Goal: Communication & Community: Share content

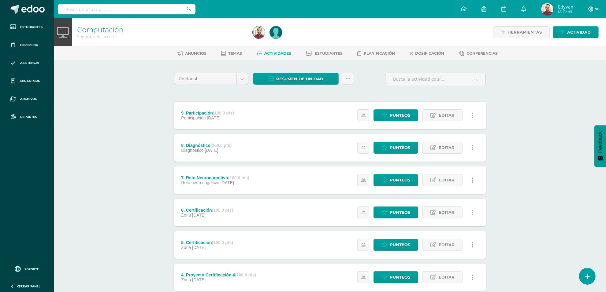
click at [118, 178] on div "Computación Segundo Básico "U" Herramientas Detalle de asistencias Actividad An…" at bounding box center [330, 223] width 552 height 411
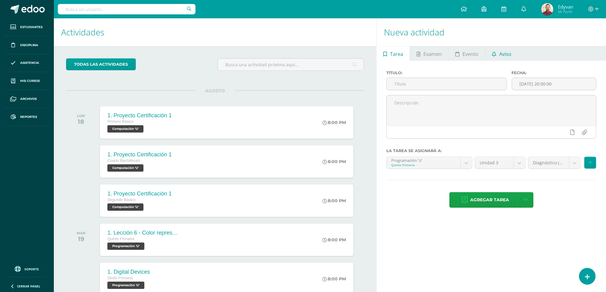
click at [465, 54] on span "Aviso" at bounding box center [505, 54] width 12 height 15
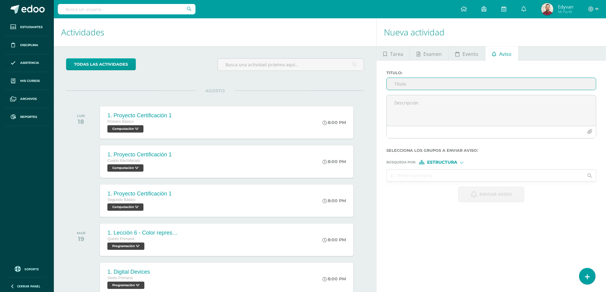
click at [442, 82] on input "Titulo :" at bounding box center [491, 84] width 209 height 12
type input "m"
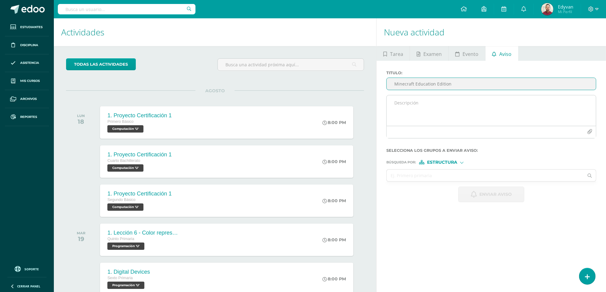
type input "Minecraft Education Edition"
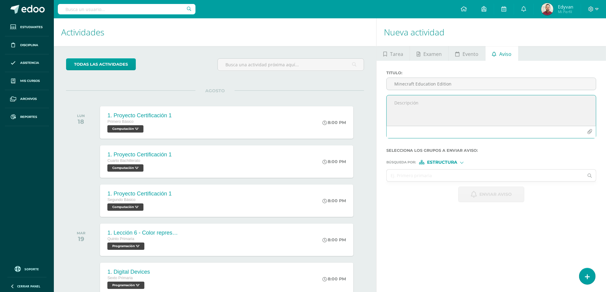
click at [421, 110] on textarea at bounding box center [491, 110] width 209 height 31
paste textarea "¡El momento ha llegado! 🎉 Mañana anunciaremos a los finalistas de la competenci…"
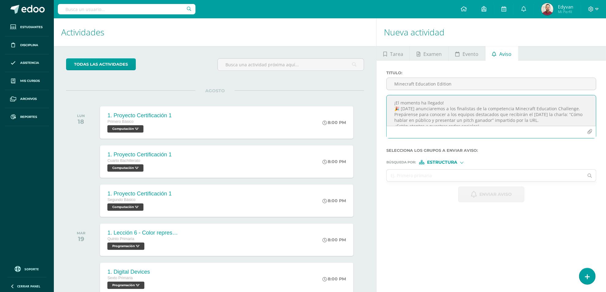
click at [447, 111] on textarea "¡El momento ha llegado! 🎉 Mañana anunciaremos a los finalistas de la competenci…" at bounding box center [491, 110] width 209 height 31
click at [465, 121] on textarea "¡El momento ha llegado! 🎉 Mañana anunciaran a los finalistas de la competencia …" at bounding box center [491, 110] width 209 height 31
type textarea "¡El momento ha llegado! 🎉 Mañana anunciaran a los finalistas de la competencia …"
click at [465, 83] on input "Minecraft Education Edition" at bounding box center [491, 84] width 209 height 12
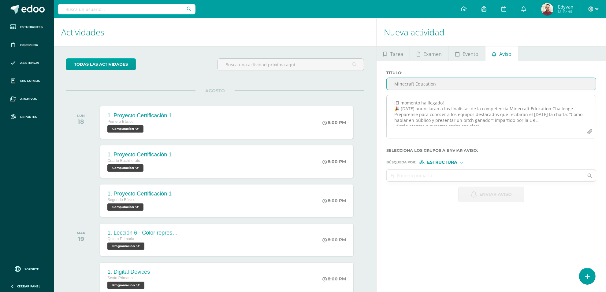
type input "Minecraft Education"
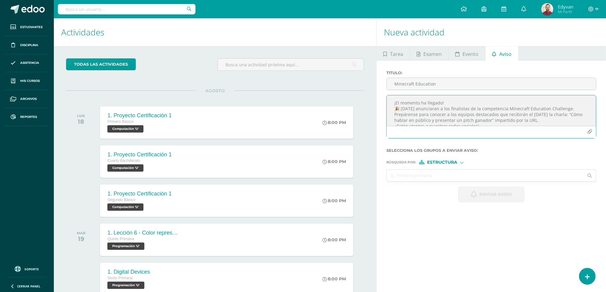
click at [458, 114] on textarea "¡El momento ha llegado! 🎉 Mañana anunciaran a los finalistas de la competencia …" at bounding box center [491, 110] width 209 height 31
click at [418, 114] on textarea "¡El momento ha llegado! 🎉 Mañana anunciaran a los finalistas de la competencia …" at bounding box center [491, 110] width 209 height 31
click at [455, 118] on textarea "¡El momento ha llegado! 🎉 Mañana anunciaran a los finalistas de la competencia …" at bounding box center [491, 110] width 209 height 31
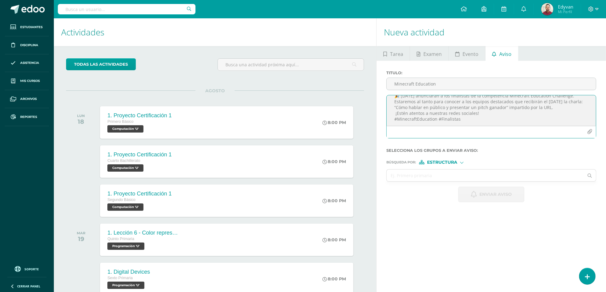
click at [465, 115] on textarea "¡El momento ha llegado! 🎉 Mañana anunciaran a los finalistas de la competencia …" at bounding box center [491, 110] width 209 height 31
click at [465, 120] on textarea "¡El momento ha llegado! 🎉 Mañana anunciaran a los finalistas de la competencia …" at bounding box center [491, 110] width 209 height 31
drag, startPoint x: 486, startPoint y: 120, endPoint x: 388, endPoint y: 119, distance: 97.6
click at [388, 119] on textarea "¡El momento ha llegado! 🎉 Mañana anunciaran a los finalistas de la competencia …" at bounding box center [491, 110] width 209 height 31
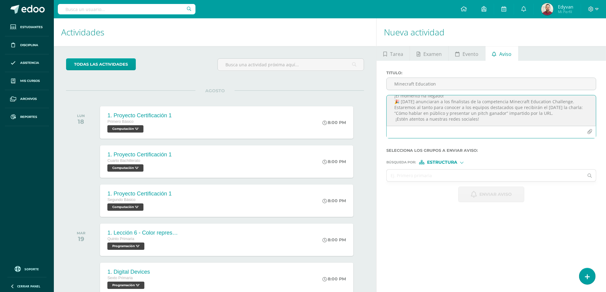
click at [465, 117] on textarea "¡El momento ha llegado! 🎉 Mañana anunciaran a los finalistas de la competencia …" at bounding box center [491, 110] width 209 height 31
click at [465, 118] on textarea "¡El momento ha llegado! 🎉 Mañana anunciaran a los finalistas de la competencia …" at bounding box center [491, 110] width 209 height 31
click at [431, 114] on textarea "¡El momento ha llegado! 🎉 Mañana anunciaran a los finalistas de la competencia …" at bounding box center [491, 110] width 209 height 31
click at [465, 122] on textarea "¡El momento ha llegado! 🎉 Mañana anunciaran a los finalistas de la competencia …" at bounding box center [491, 110] width 209 height 31
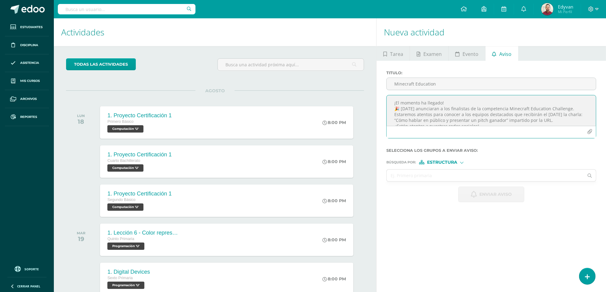
scroll to position [7, 0]
click at [465, 119] on textarea "¡El momento ha llegado! 🎉 Mañana anunciaran a los finalistas de la competencia …" at bounding box center [491, 110] width 209 height 31
click at [465, 118] on textarea "¡El momento ha llegado! 🎉 Mañana anunciaran a los finalistas de la competencia …" at bounding box center [491, 110] width 209 height 31
click at [465, 120] on textarea "¡El momento ha llegado! 🎉 Mañana anunciaran a los finalistas de la competencia …" at bounding box center [491, 110] width 209 height 31
type textarea "¡El momento ha llegado! 🎉 Mañana anunciaran a los finalistas de la competencia …"
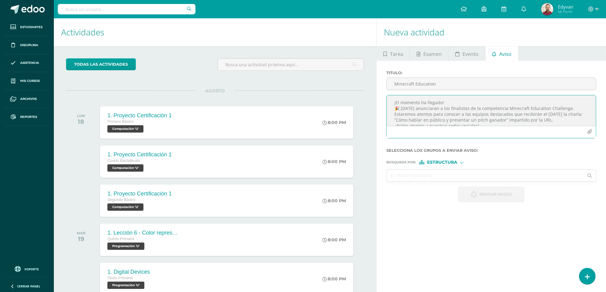
scroll to position [0, 0]
drag, startPoint x: 486, startPoint y: 119, endPoint x: 388, endPoint y: 100, distance: 99.7
click at [388, 100] on textarea "¡El momento ha llegado! 🎉 Mañana anunciaran a los finalistas de la competencia …" at bounding box center [491, 110] width 209 height 31
click at [465, 115] on textarea "¡El momento ha llegado! 🎉 Mañana anunciaran a los finalistas de la competencia …" at bounding box center [491, 110] width 209 height 31
drag, startPoint x: 489, startPoint y: 120, endPoint x: 377, endPoint y: 97, distance: 115.2
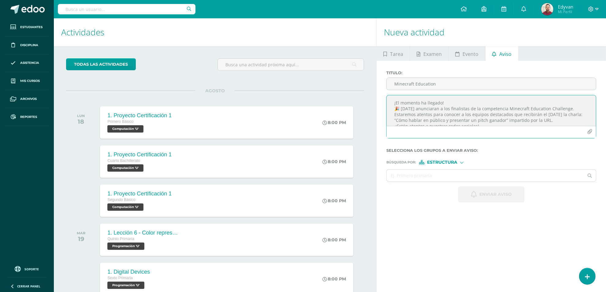
click at [377, 97] on div "Titulo : Minecraft Education ¡El momento ha llegado! 🎉 Mañana anunciaran a los …" at bounding box center [491, 136] width 229 height 151
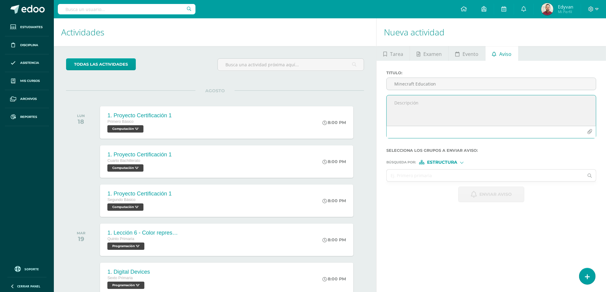
paste textarea "¡El momento ha llegado! 🎉 Mañana se anunciarán los finalistas de la competencia…"
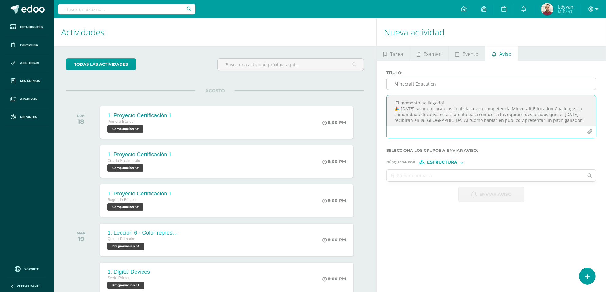
click at [451, 87] on input "Minecraft Education" at bounding box center [491, 84] width 209 height 12
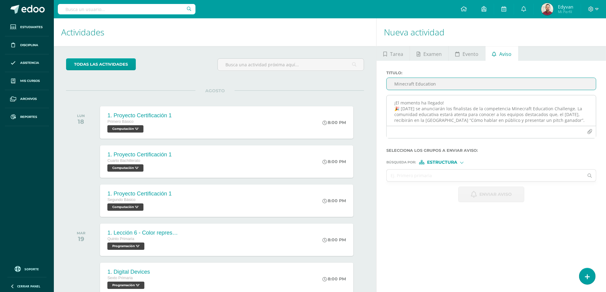
click at [448, 111] on textarea "¡El momento ha llegado! 🎉 Mañana se anunciarán los finalistas de la competencia…" at bounding box center [491, 110] width 209 height 31
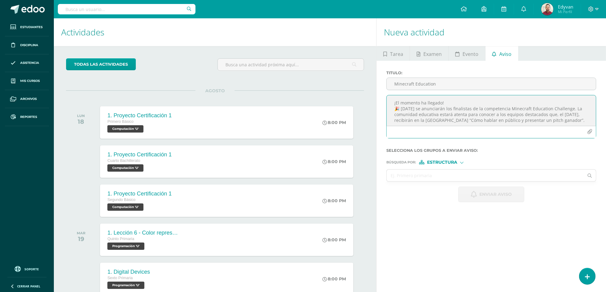
click at [432, 109] on textarea "¡El momento ha llegado! 🎉 Mañana se anunciarán los finalistas de la competencia…" at bounding box center [491, 110] width 209 height 31
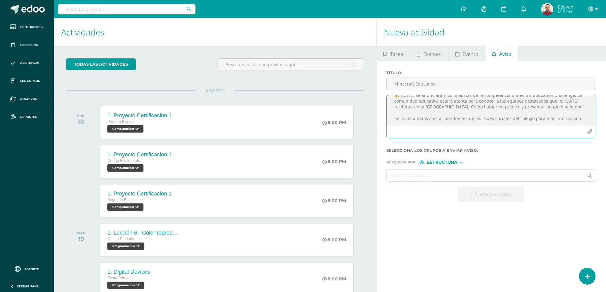
drag, startPoint x: 394, startPoint y: 103, endPoint x: 456, endPoint y: 136, distance: 70.2
click at [456, 136] on div "¡El momento ha llegado! 🎉 Mañana se anunciarán los finalistas de la competencia…" at bounding box center [491, 116] width 210 height 43
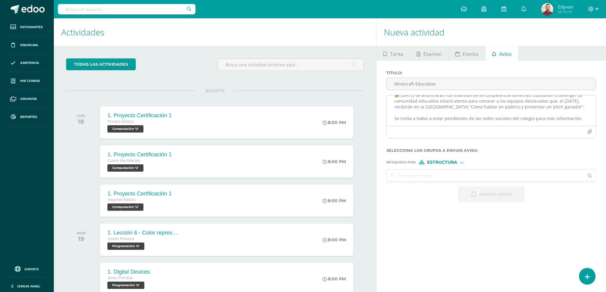
drag, startPoint x: 459, startPoint y: 138, endPoint x: 463, endPoint y: 135, distance: 5.2
click at [459, 138] on div at bounding box center [491, 132] width 209 height 12
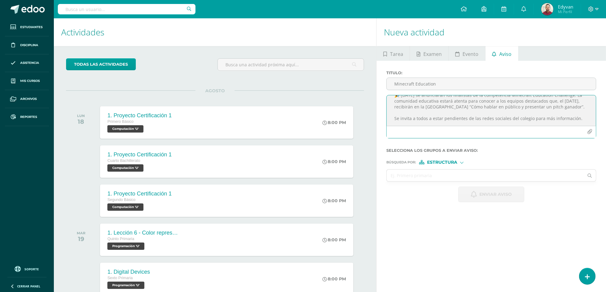
scroll to position [0, 0]
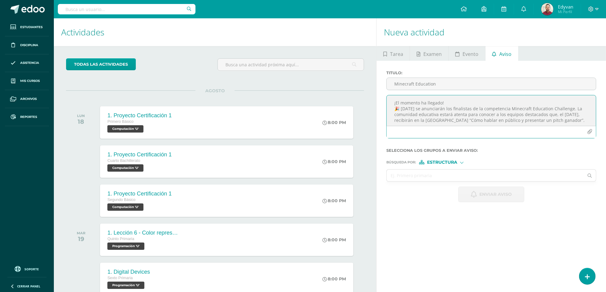
drag, startPoint x: 425, startPoint y: 107, endPoint x: 360, endPoint y: 87, distance: 67.2
paste textarea "¡El momento ha llegado! 🎉 Mañana anunciaran a los finalistas de la competencia …"
drag, startPoint x: 481, startPoint y: 109, endPoint x: 393, endPoint y: 109, distance: 87.8
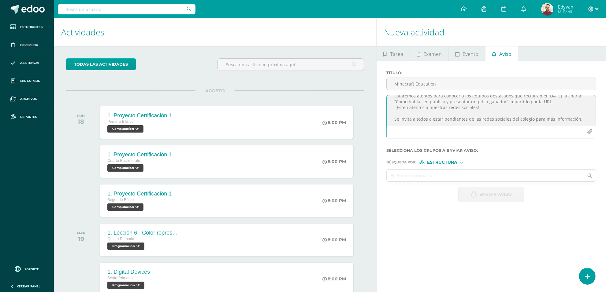
click at [393, 109] on textarea "¡El momento ha llegado! 🎉 Mañana anunciaran a los finalistas de la competencia …" at bounding box center [491, 110] width 209 height 31
click at [465, 122] on textarea "¡El momento ha llegado! 🎉 Mañana anunciaran a los finalistas de la competencia …" at bounding box center [491, 110] width 209 height 31
type textarea "¡El momento ha llegado! 🎉 Mañana anunciaran a los finalistas de la competencia …"
click at [452, 161] on div "Búsqueda por : Estructura Estructura Persona" at bounding box center [491, 159] width 210 height 9
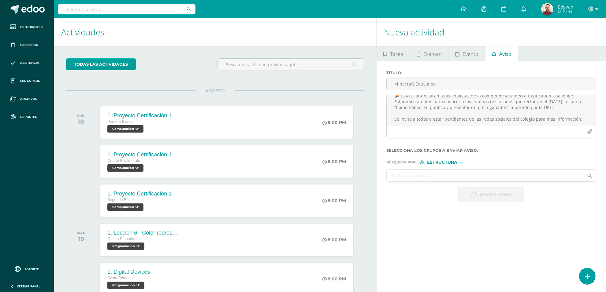
click at [452, 162] on span "Estructura" at bounding box center [442, 162] width 30 height 3
click at [448, 181] on span "Persona" at bounding box center [445, 179] width 22 height 3
click at [448, 181] on input "text" at bounding box center [485, 176] width 197 height 12
type input "Esteban"
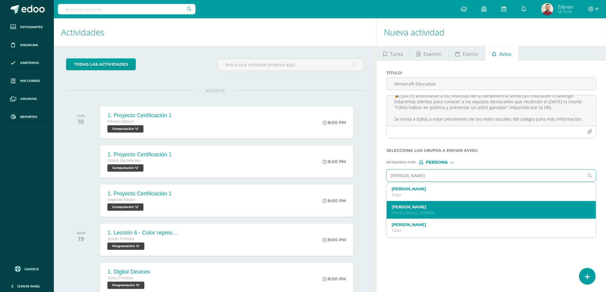
click at [444, 212] on p "Primero Básico 2025005" at bounding box center [487, 212] width 191 height 5
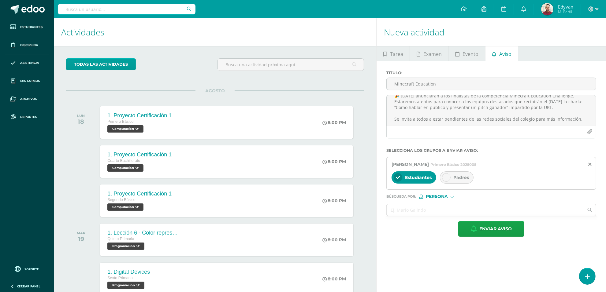
click at [447, 180] on icon at bounding box center [446, 178] width 4 height 4
click at [453, 210] on input "text" at bounding box center [485, 210] width 197 height 12
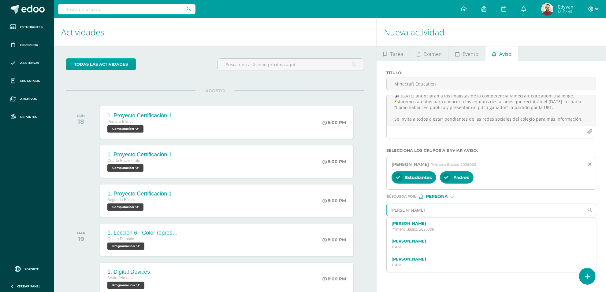
type input "Gabriel Rosales"
click at [445, 226] on label "Gabriel Antonio Rosales Schmoock" at bounding box center [487, 223] width 191 height 5
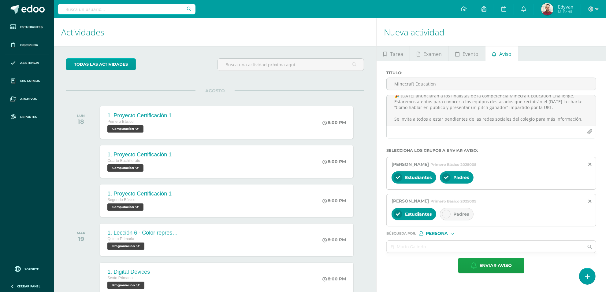
click at [448, 216] on icon at bounding box center [446, 214] width 4 height 4
click at [444, 251] on input "text" at bounding box center [485, 247] width 197 height 12
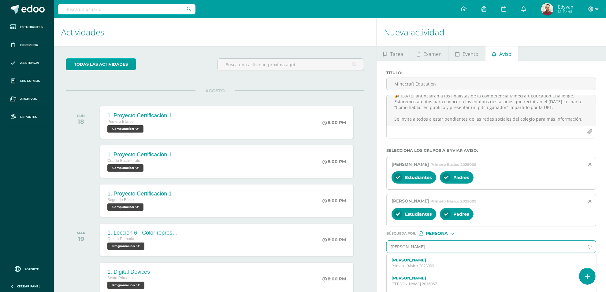
type input "Santiago Muñoz"
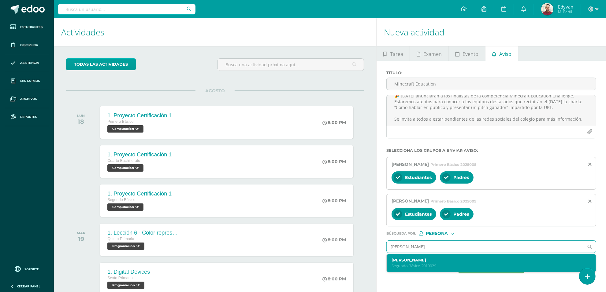
click at [445, 263] on label "Santiago Muñoz Rivera" at bounding box center [487, 260] width 191 height 5
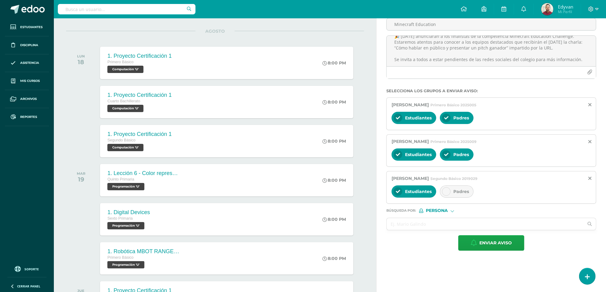
scroll to position [76, 0]
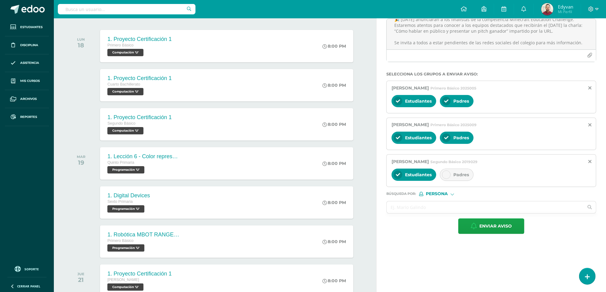
click at [448, 173] on div at bounding box center [446, 175] width 9 height 9
click at [452, 207] on input "text" at bounding box center [485, 208] width 197 height 12
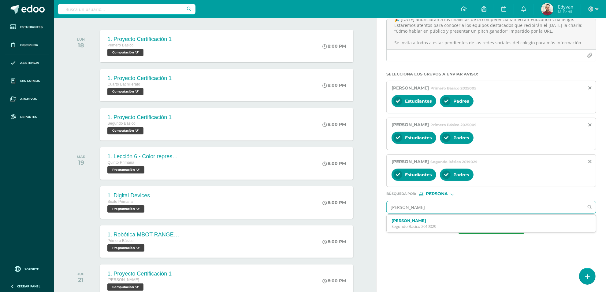
type input "Rafael Castillo"
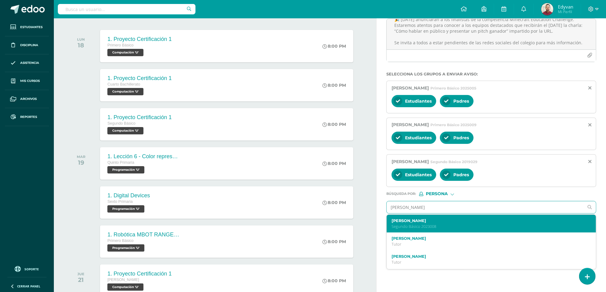
click at [449, 223] on label "Marco Rafael Castillo Gálvez" at bounding box center [487, 221] width 191 height 5
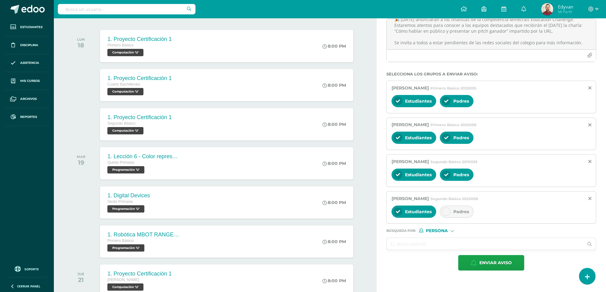
click at [448, 209] on div "Padres" at bounding box center [457, 212] width 34 height 12
click at [448, 247] on input "text" at bounding box center [485, 244] width 197 height 12
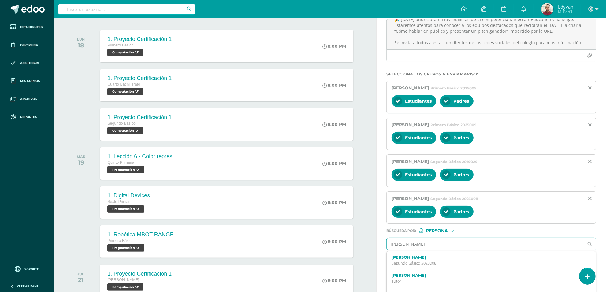
type input "Ian Pacheco"
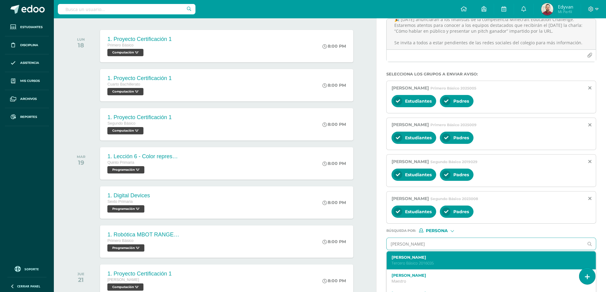
click at [443, 258] on label "Ian Roberto Pacheco Bojorquez" at bounding box center [487, 257] width 191 height 5
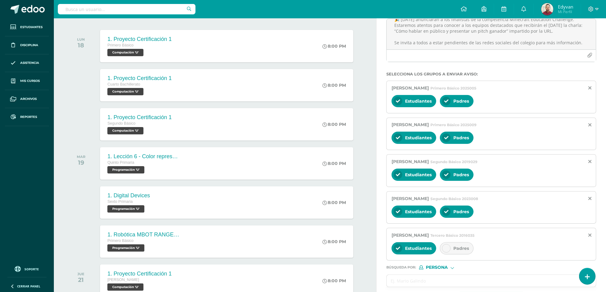
click at [452, 251] on div "Padres" at bounding box center [457, 249] width 34 height 12
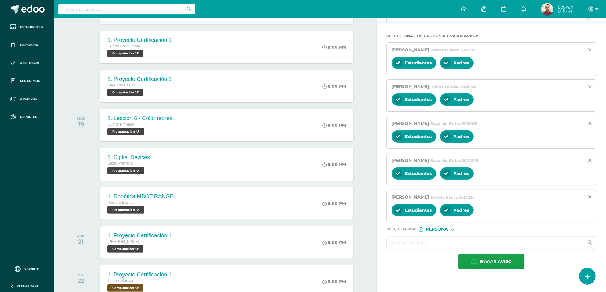
click at [452, 247] on input "text" at bounding box center [485, 243] width 197 height 12
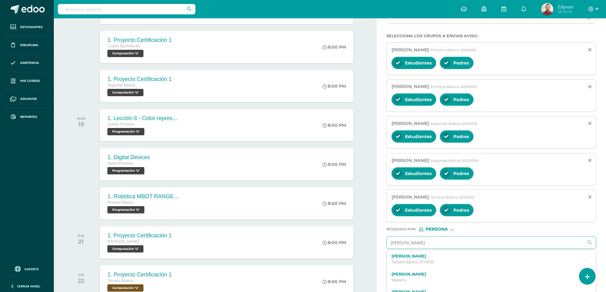
type input "[PERSON_NAME]"
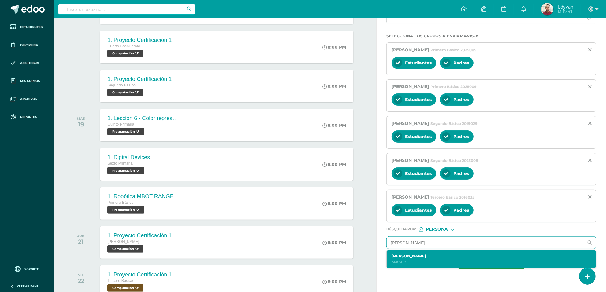
click at [449, 259] on label "Edyvan Mayorga Enriquez" at bounding box center [487, 256] width 191 height 5
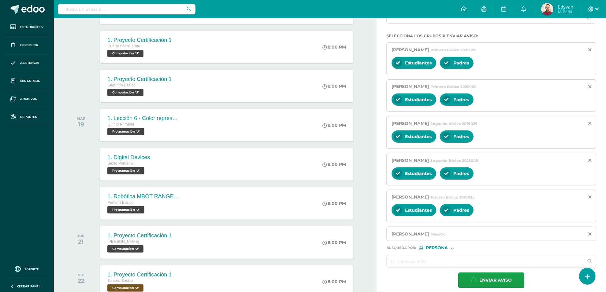
click at [447, 261] on input "text" at bounding box center [485, 262] width 197 height 12
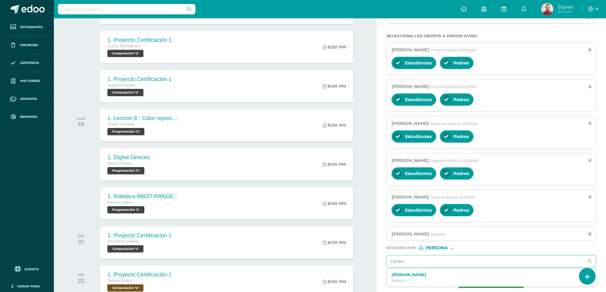
type input "Cordina"
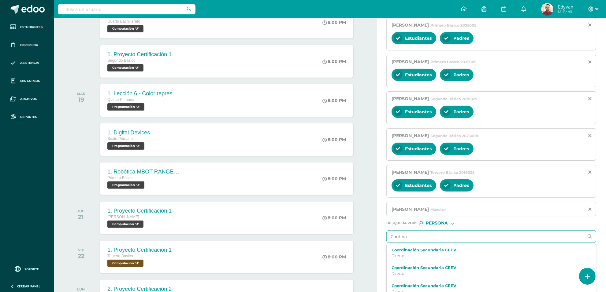
scroll to position [153, 0]
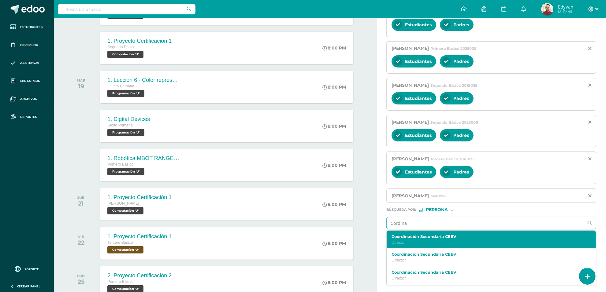
click at [435, 242] on div "Coordinación Secundaria CEEV Director" at bounding box center [487, 240] width 191 height 11
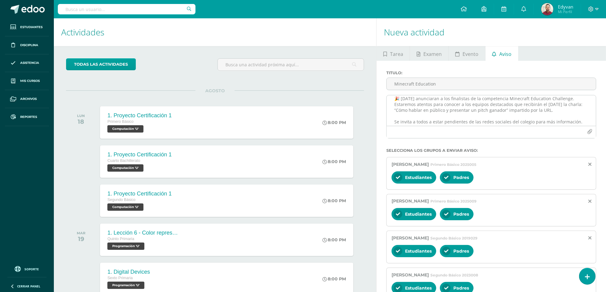
scroll to position [13, 0]
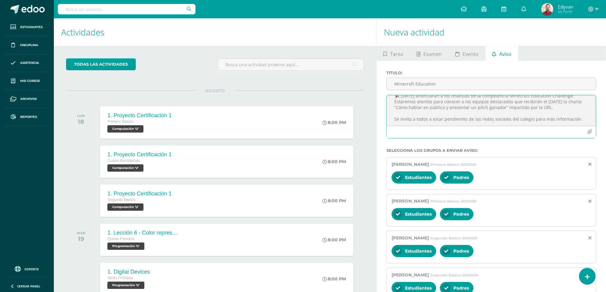
click at [465, 111] on textarea "¡El momento ha llegado! 🎉 Mañana anunciaran a los finalistas de la competencia …" at bounding box center [491, 110] width 209 height 31
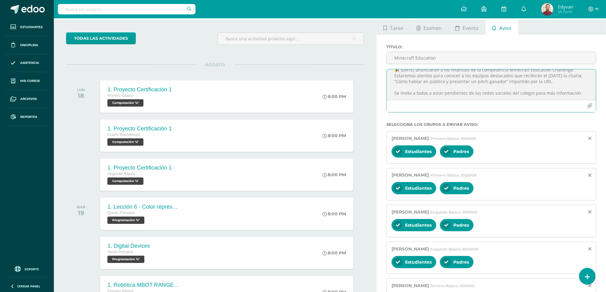
scroll to position [38, 0]
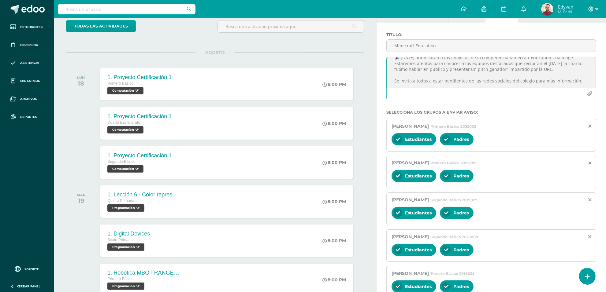
click at [465, 83] on textarea "¡El momento ha llegado! 🎉 Mañana anunciaran a los finalistas de la competencia …" at bounding box center [491, 72] width 209 height 31
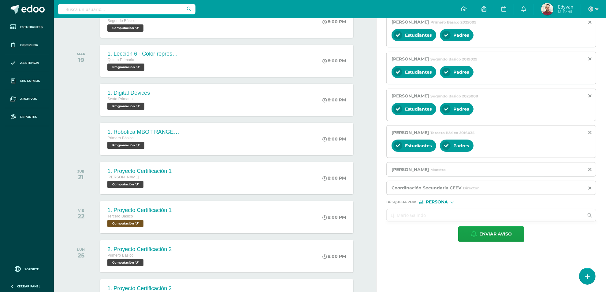
scroll to position [191, 0]
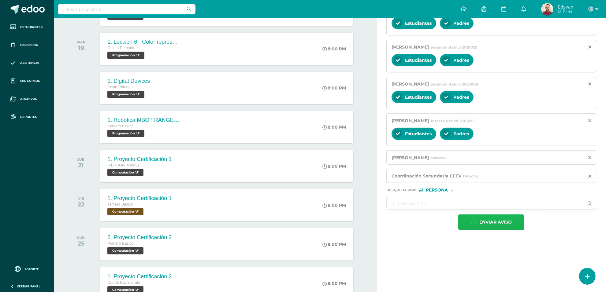
click at [465, 225] on span "Enviar aviso" at bounding box center [495, 222] width 32 height 15
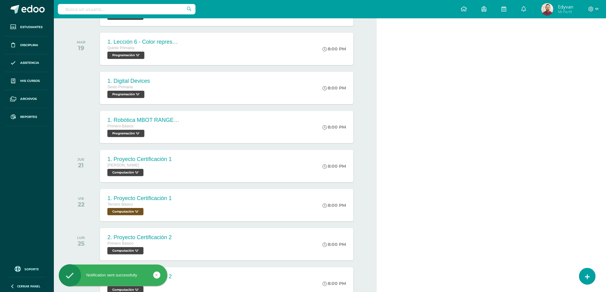
scroll to position [0, 0]
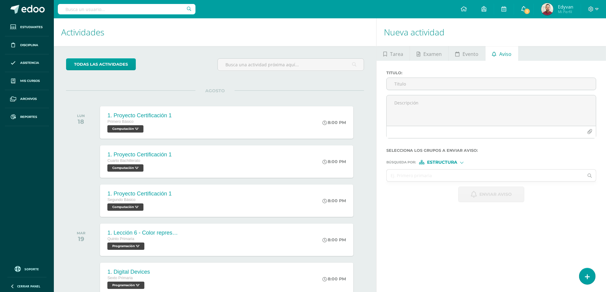
click at [523, 10] on icon at bounding box center [523, 9] width 5 height 6
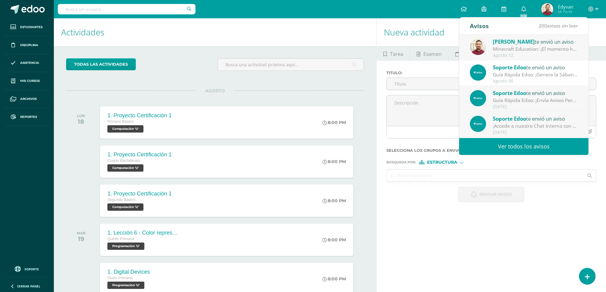
click at [511, 54] on div "Agosto 12" at bounding box center [535, 55] width 85 height 5
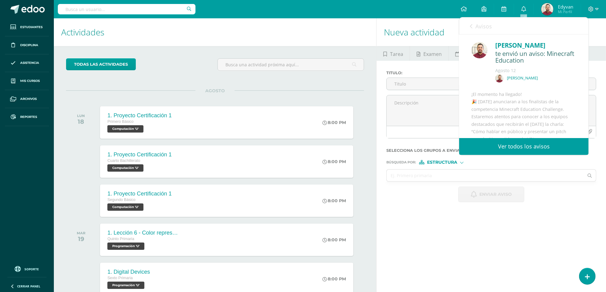
click at [354, 32] on h1 "Actividades" at bounding box center [215, 32] width 308 height 28
